Goal: Task Accomplishment & Management: Manage account settings

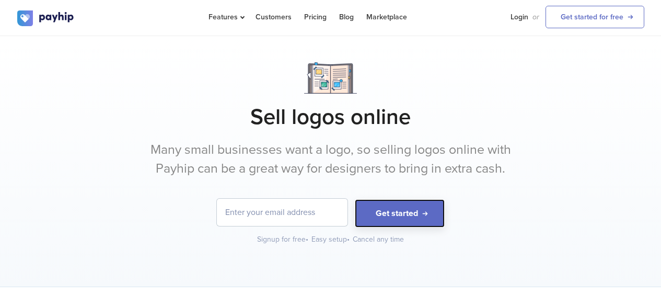
click at [399, 213] on button "Get started" at bounding box center [400, 213] width 90 height 29
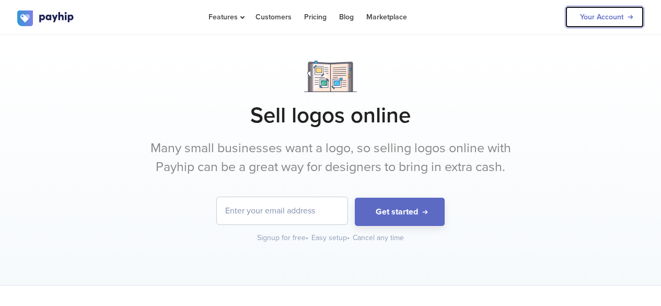
click at [571, 24] on link "Your Account" at bounding box center [604, 17] width 79 height 22
click at [617, 19] on link "Your Account" at bounding box center [604, 17] width 79 height 22
